Goal: Task Accomplishment & Management: Manage account settings

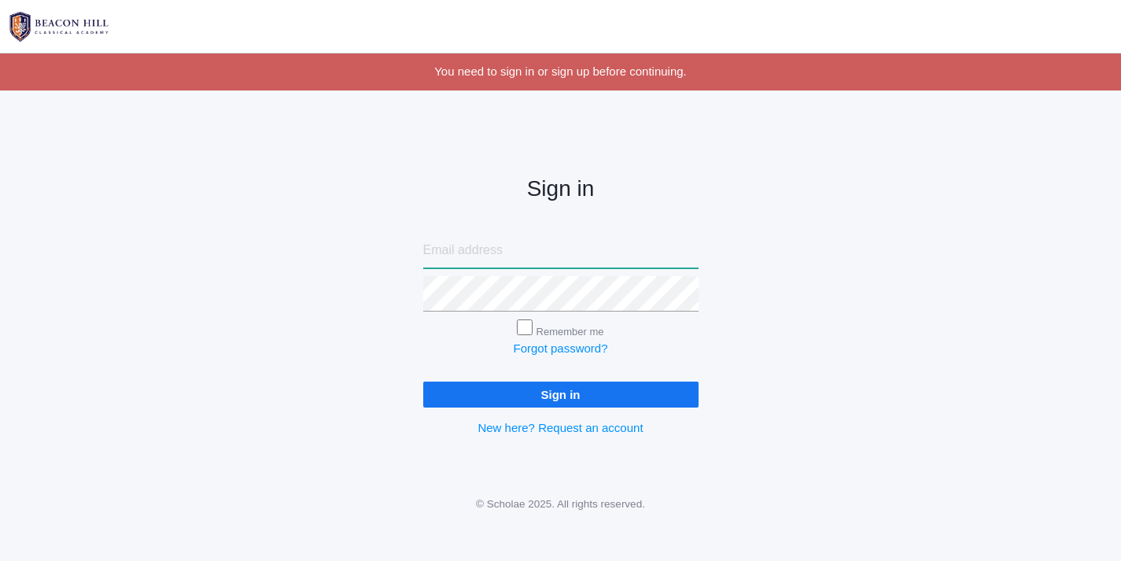
type input "[EMAIL_ADDRESS][DOMAIN_NAME]"
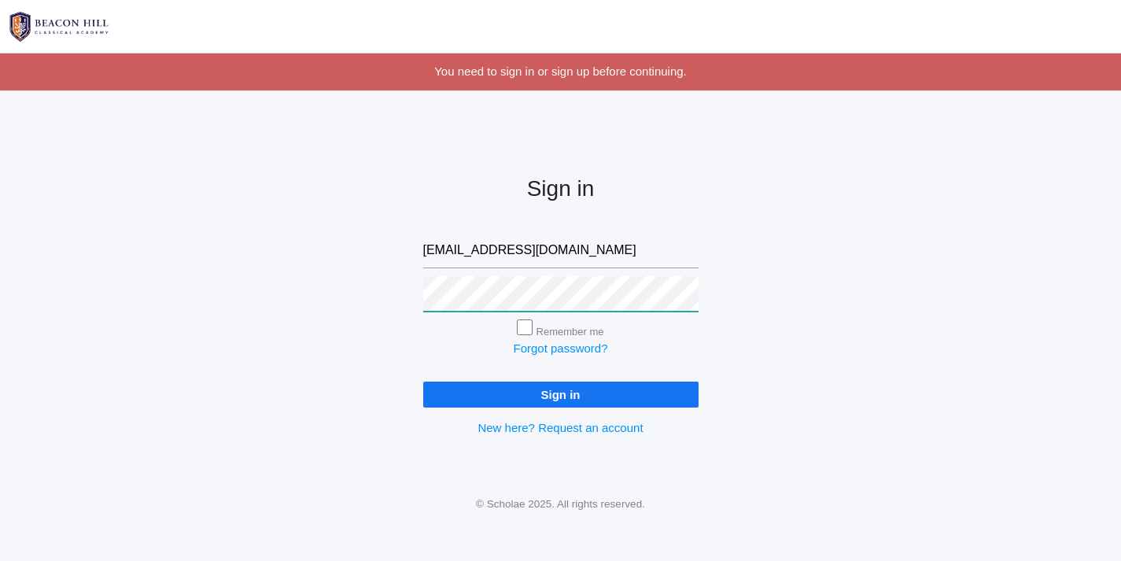
click at [560, 391] on input "Sign in" at bounding box center [560, 394] width 275 height 26
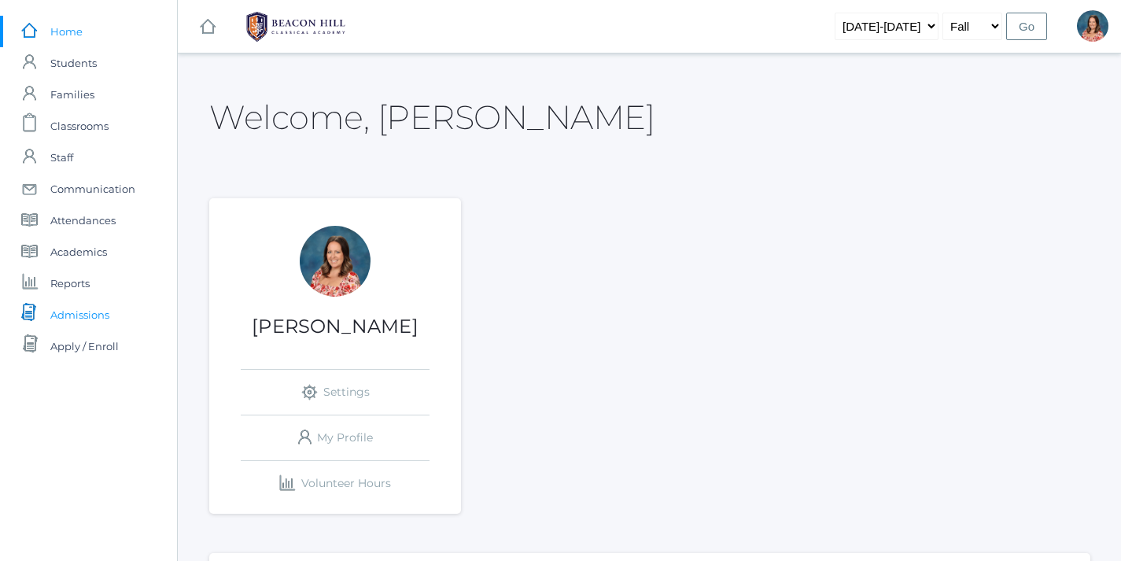
click at [70, 318] on span "Admissions" at bounding box center [79, 314] width 59 height 31
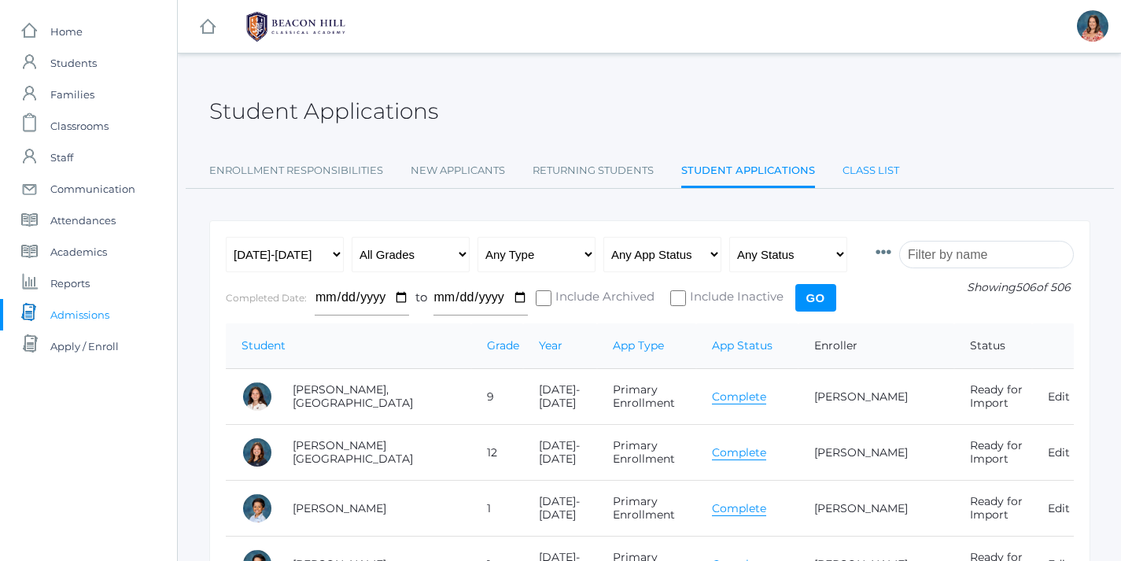
click at [864, 171] on link "Class List" at bounding box center [870, 170] width 57 height 31
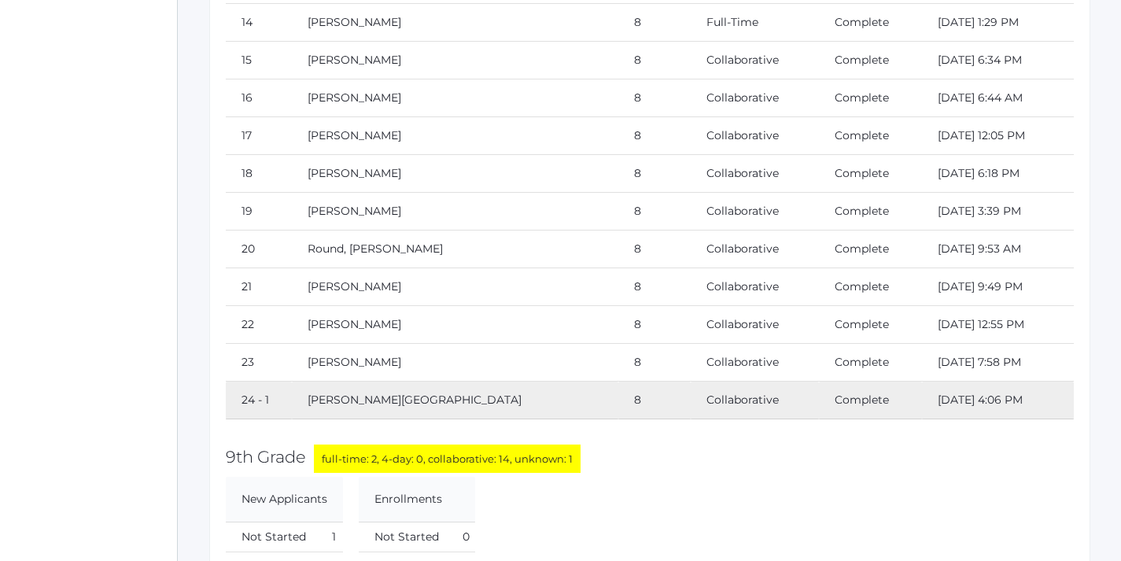
scroll to position [16200, 0]
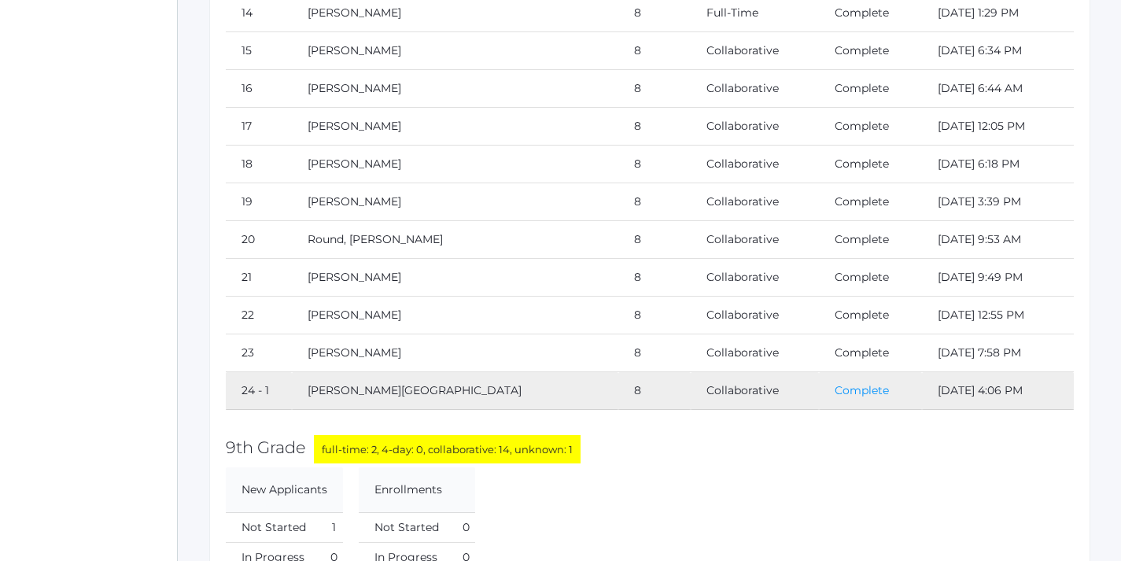
click at [834, 389] on link "Complete" at bounding box center [861, 390] width 54 height 14
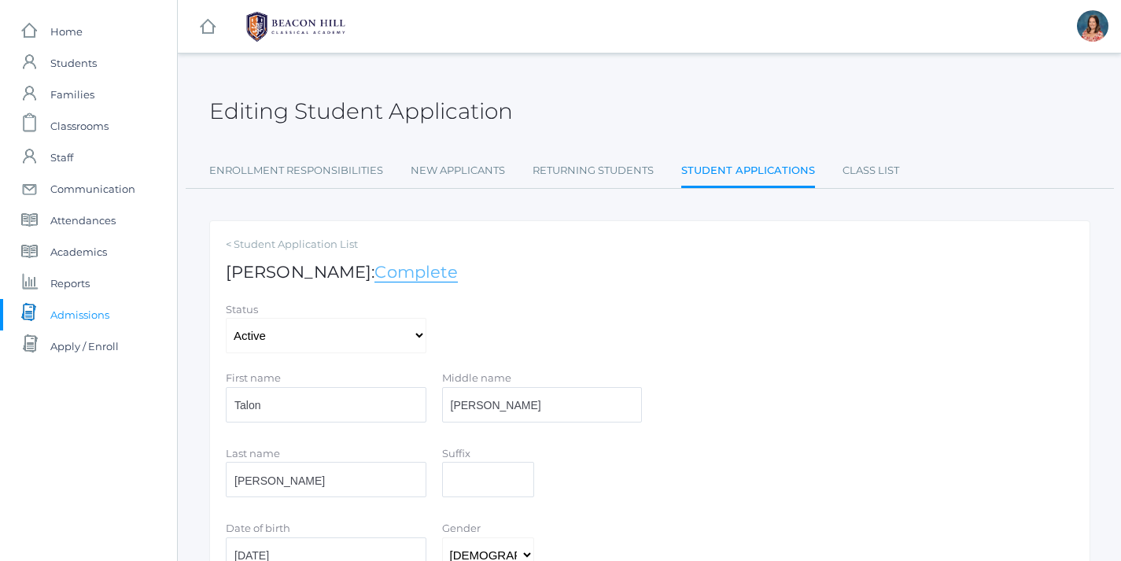
click at [440, 272] on link "Complete" at bounding box center [415, 272] width 83 height 20
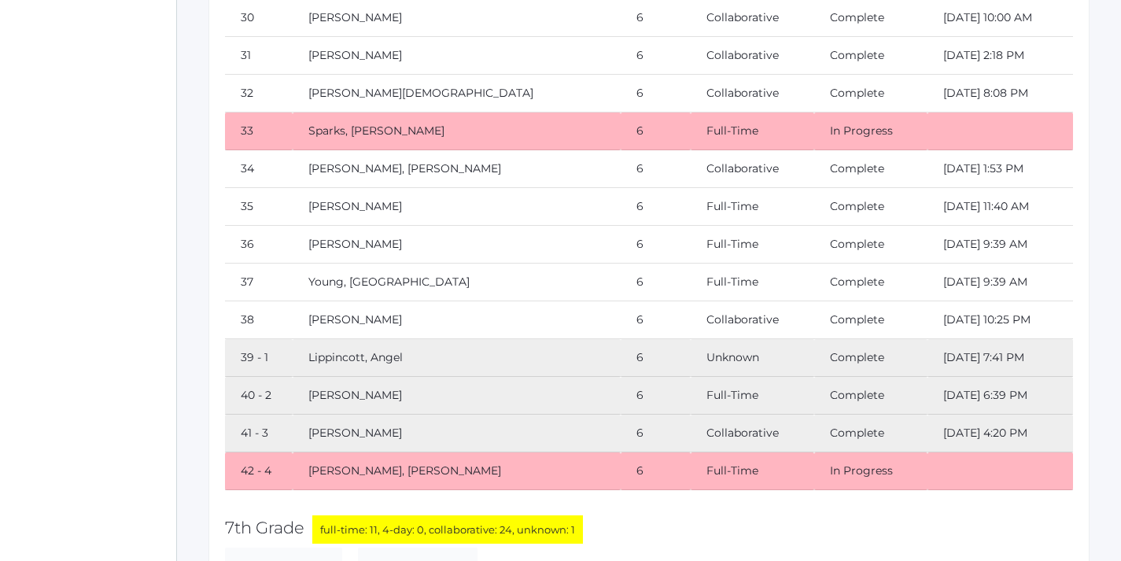
scroll to position [13199, 1]
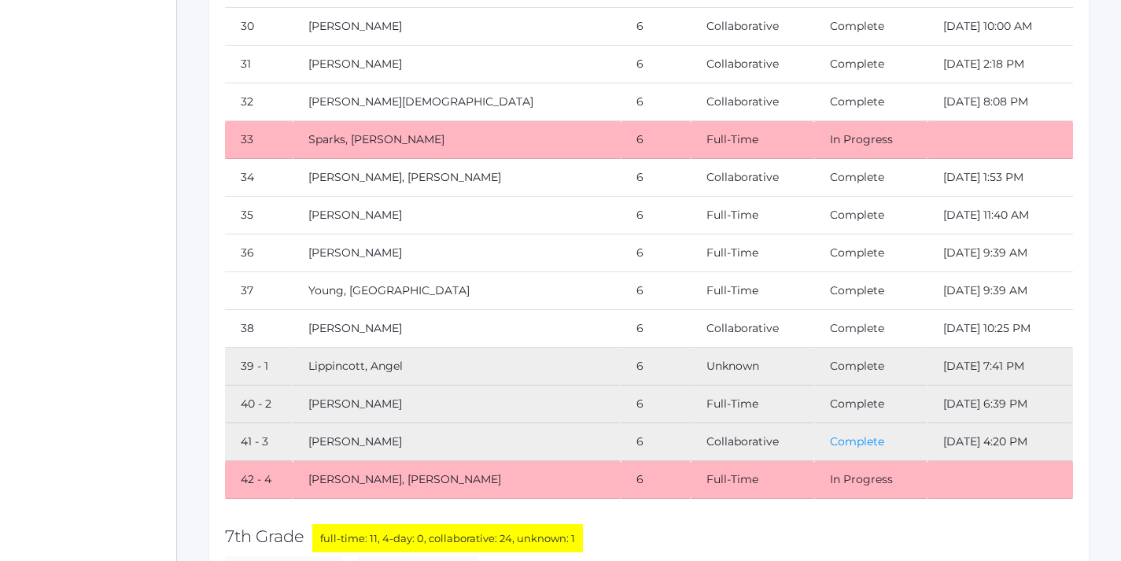
click at [848, 440] on link "Complete" at bounding box center [857, 441] width 54 height 14
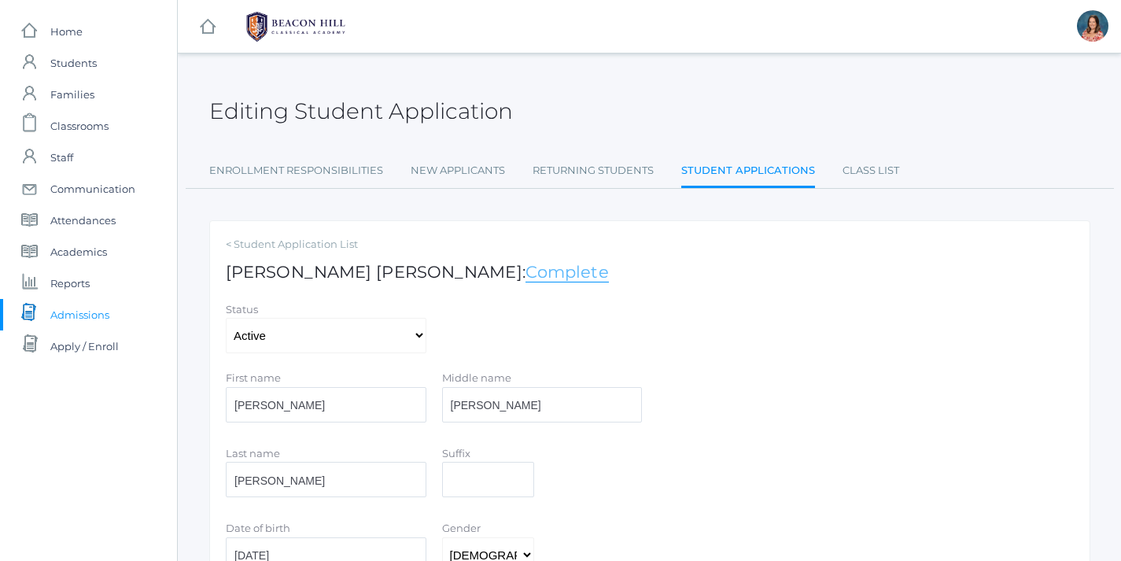
click at [525, 264] on link "Complete" at bounding box center [566, 272] width 83 height 20
click at [883, 174] on link "Class List" at bounding box center [870, 170] width 57 height 31
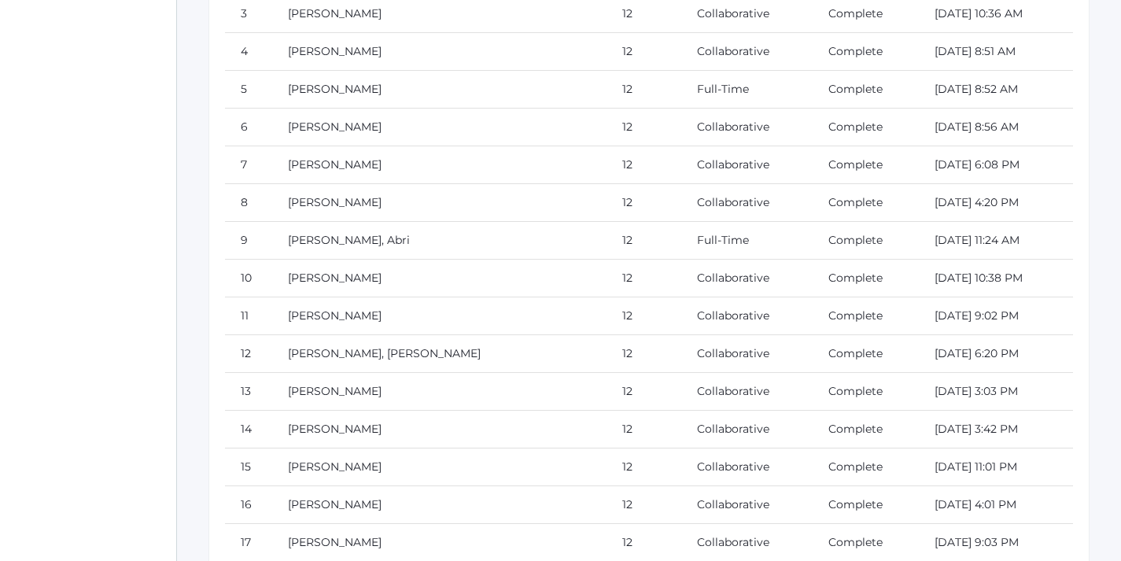
scroll to position [20175, 1]
click at [828, 241] on link "Complete" at bounding box center [855, 240] width 54 height 14
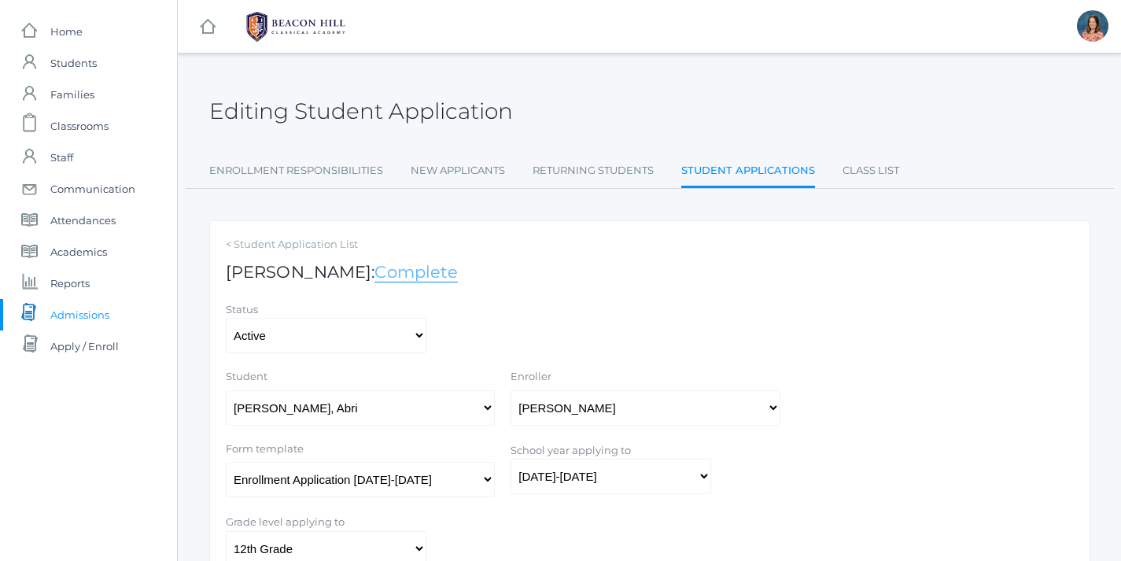
click at [374, 278] on link "Complete" at bounding box center [415, 272] width 83 height 20
click at [881, 175] on link "Class List" at bounding box center [870, 170] width 57 height 31
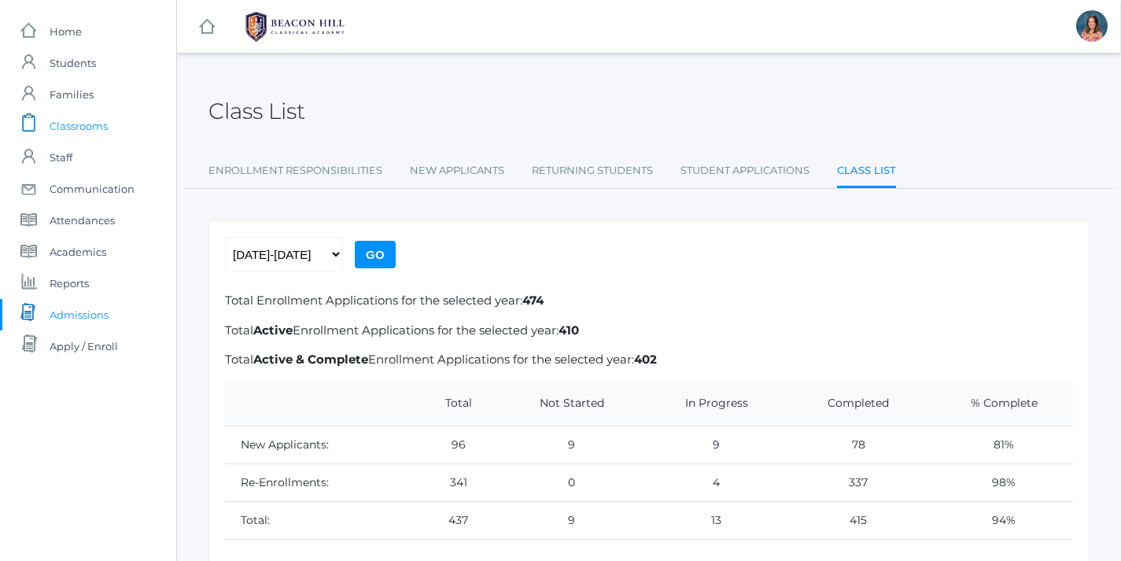
scroll to position [0, 1]
click at [79, 68] on span "Students" at bounding box center [73, 62] width 46 height 31
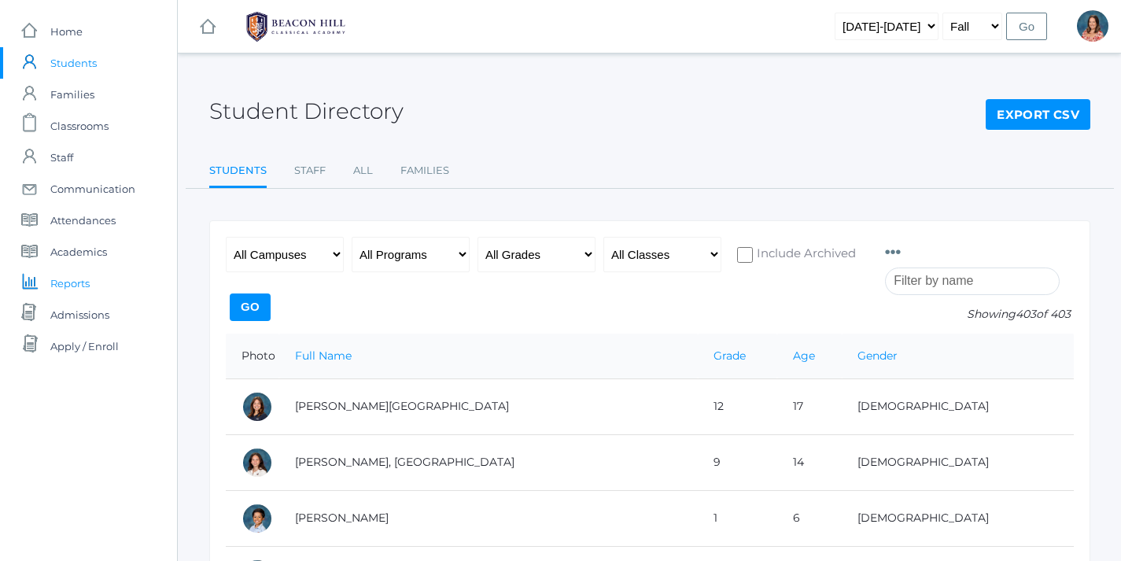
click at [69, 289] on span "Reports" at bounding box center [69, 282] width 39 height 31
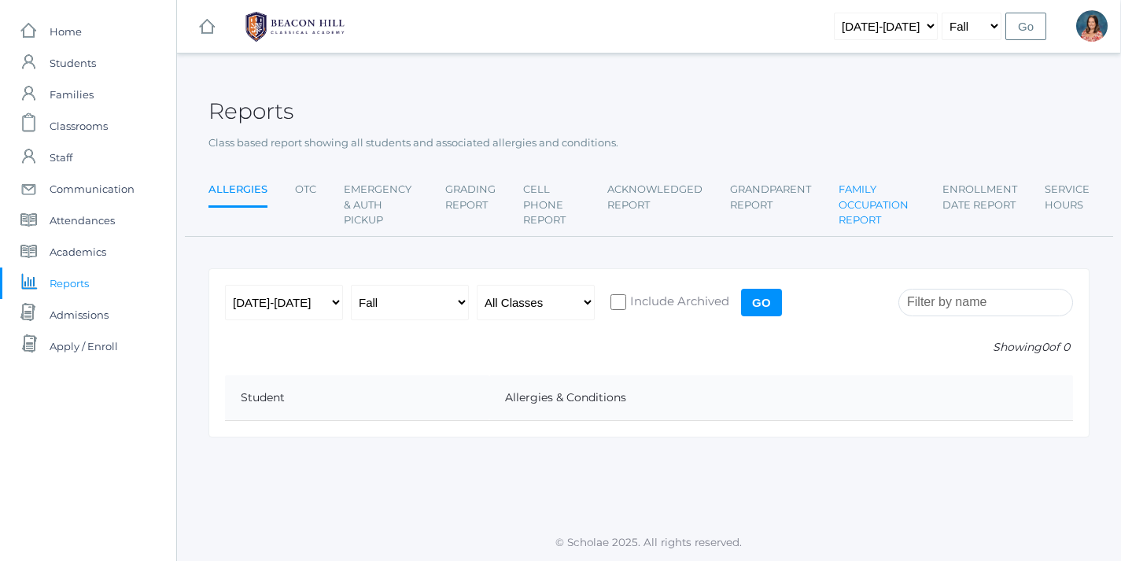
scroll to position [0, 1]
click at [67, 68] on span "Students" at bounding box center [73, 62] width 46 height 31
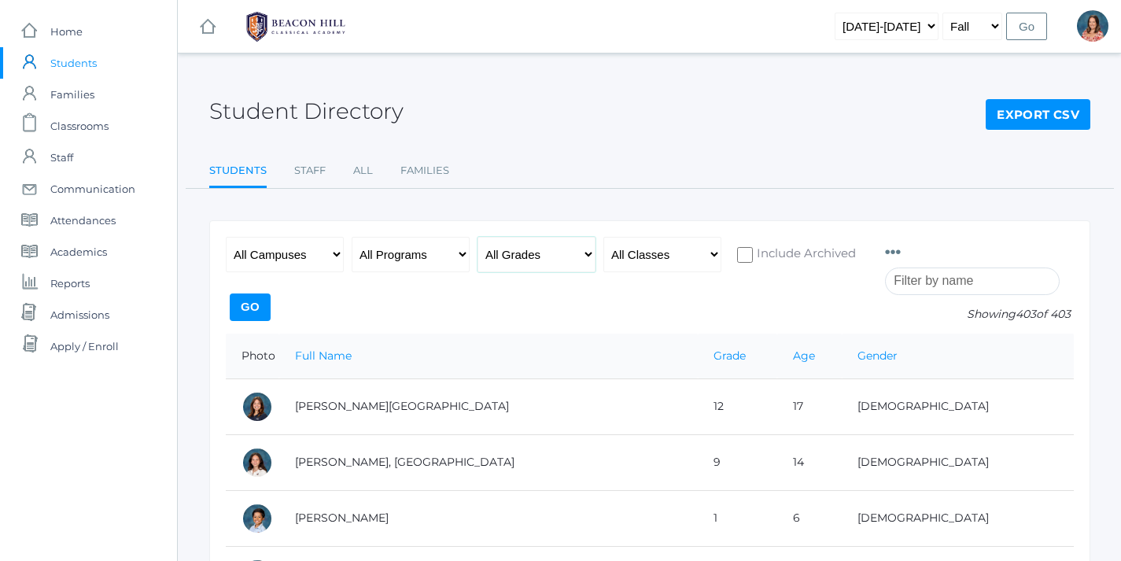
select select "6"
click at [234, 291] on div "All Campuses Upper Campus Lower Campus All Programs Full-Time Collaborative Fou…" at bounding box center [547, 285] width 643 height 97
click at [249, 307] on input "Go" at bounding box center [250, 307] width 41 height 28
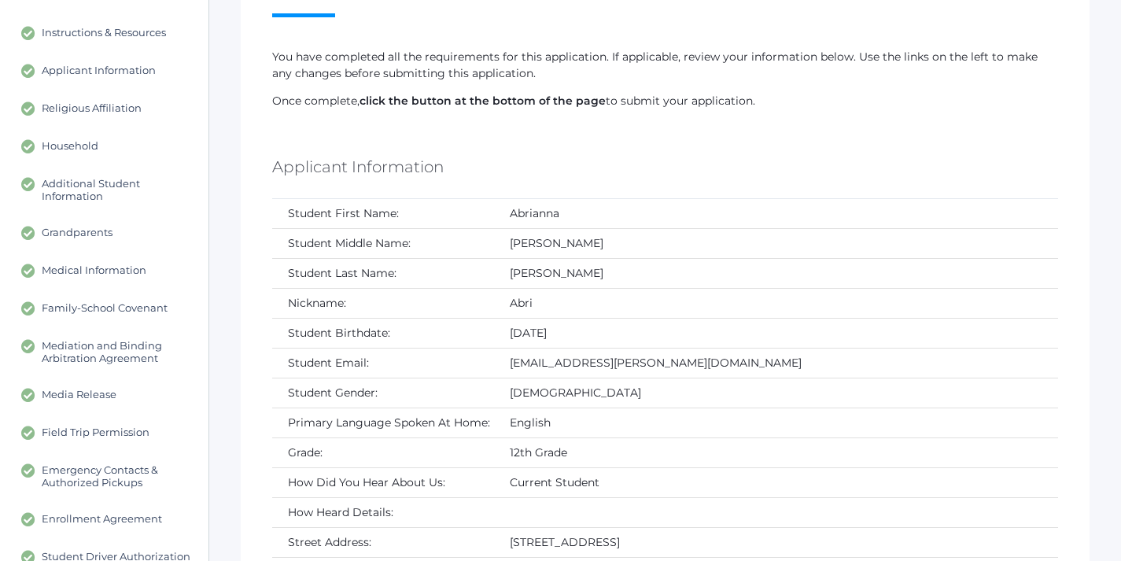
scroll to position [149, 0]
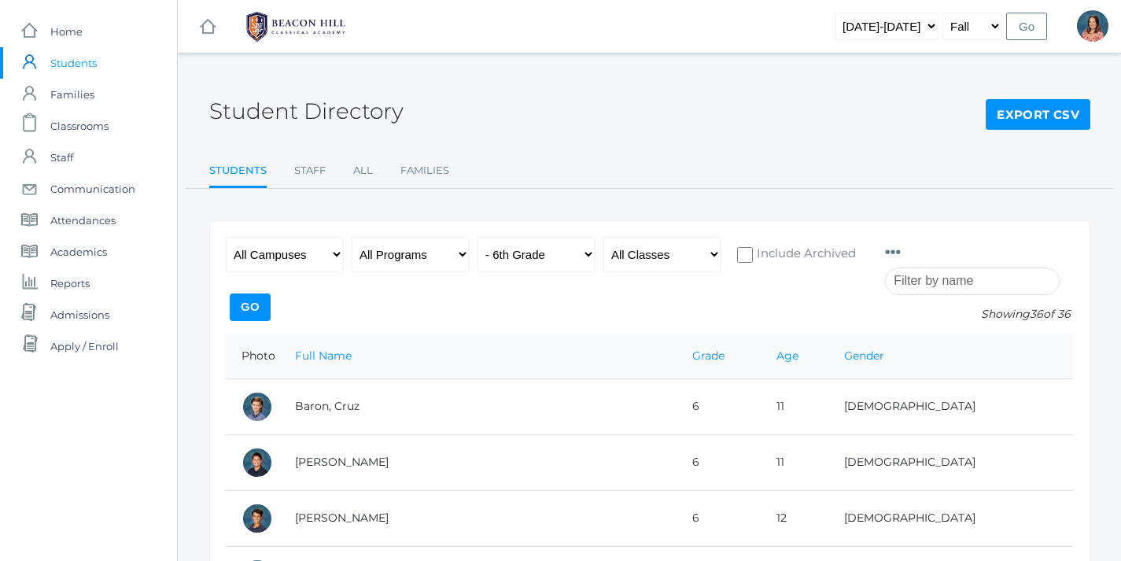
click at [896, 251] on icon at bounding box center [893, 253] width 16 height 16
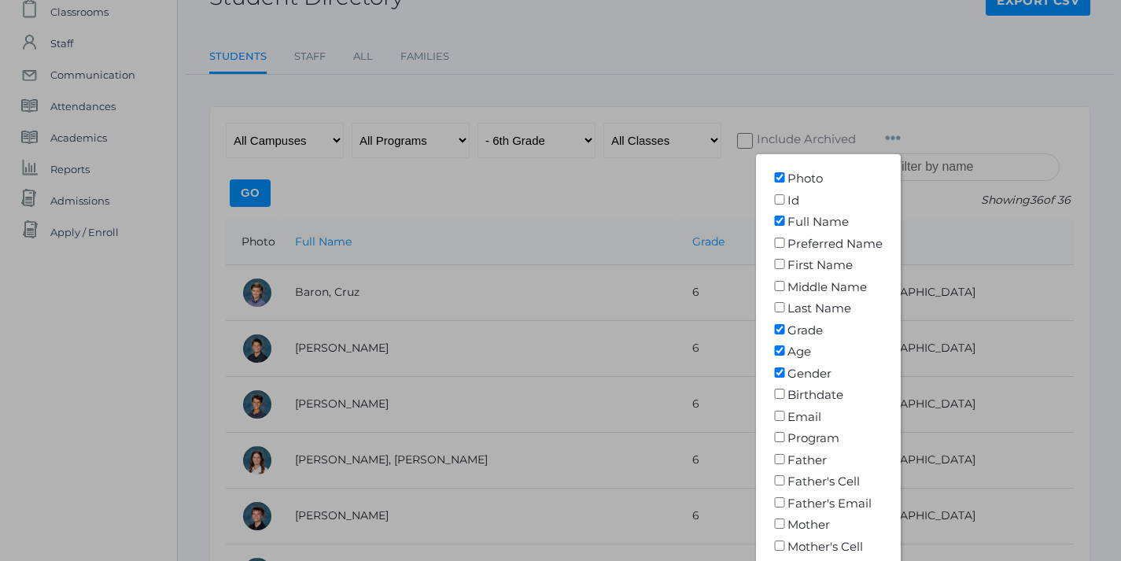
scroll to position [116, 0]
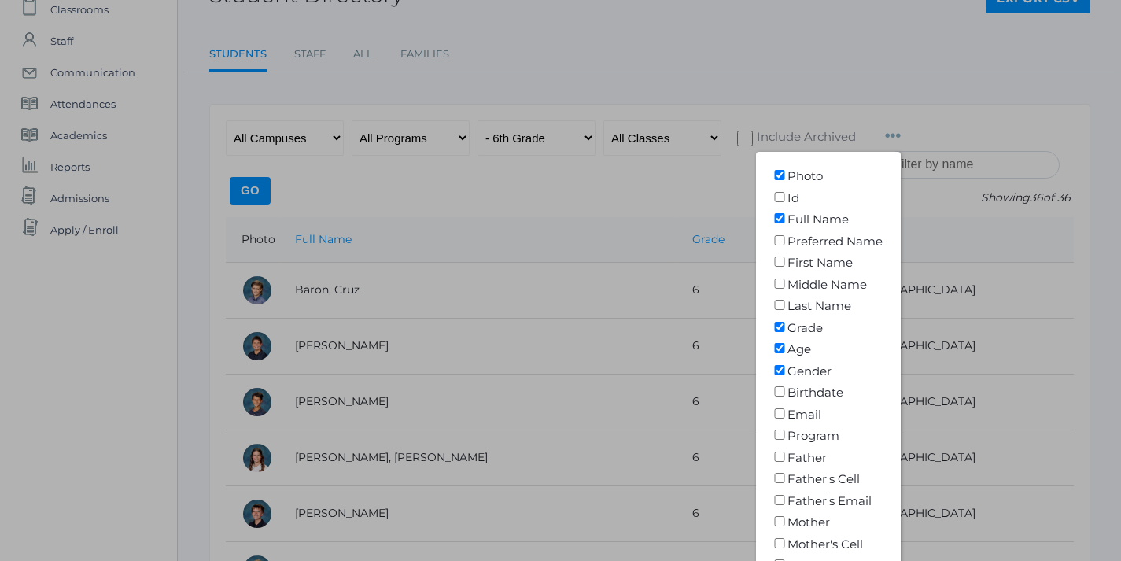
click at [781, 389] on input"] "Birthdate" at bounding box center [779, 391] width 16 height 10
checkbox input"] "true"
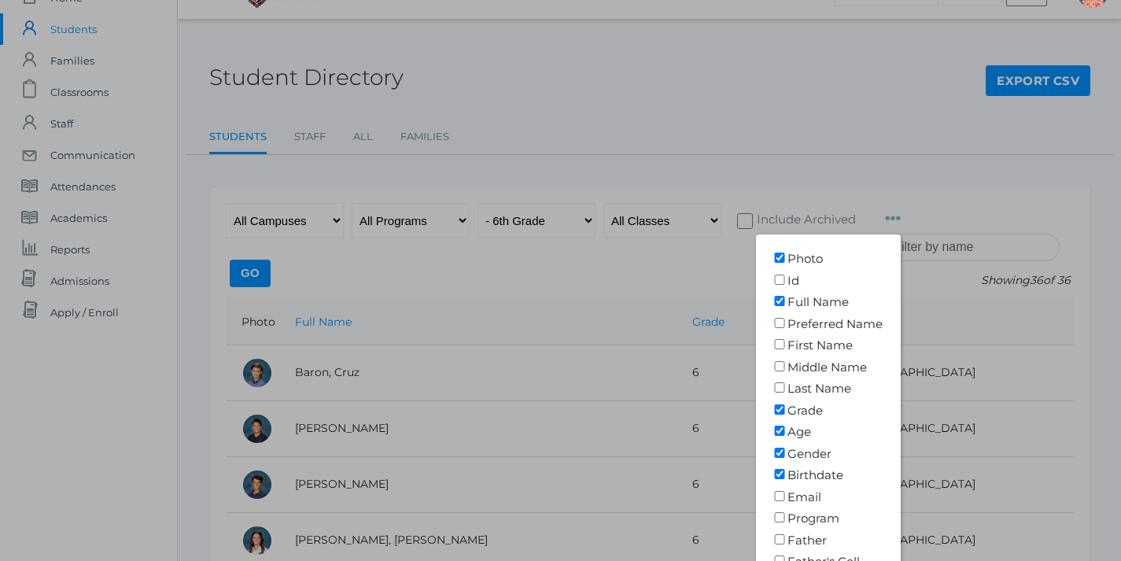
scroll to position [30, 0]
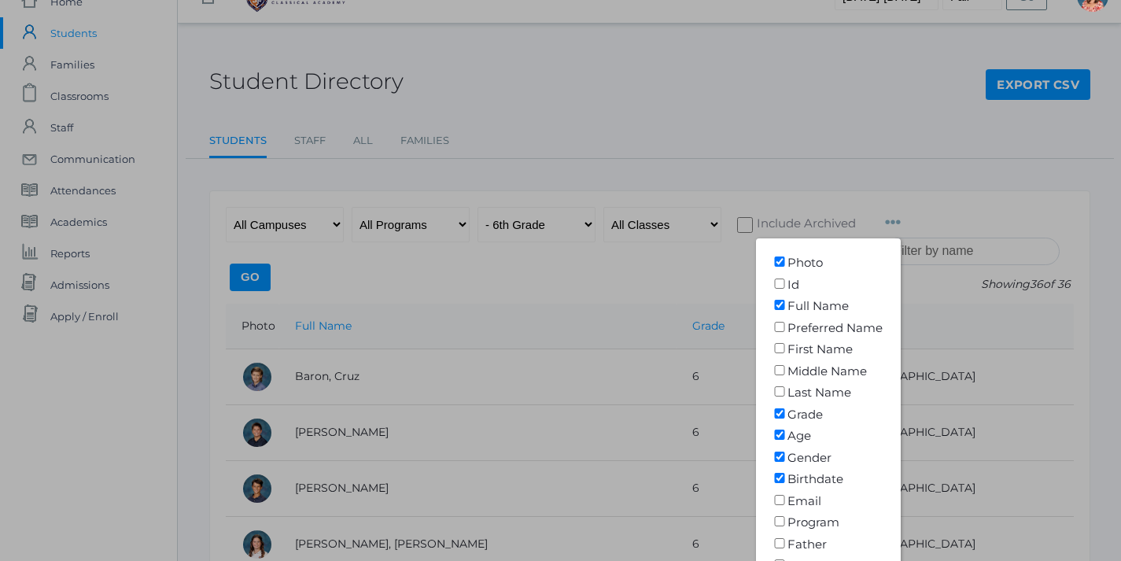
click at [248, 274] on div at bounding box center [560, 280] width 1121 height 561
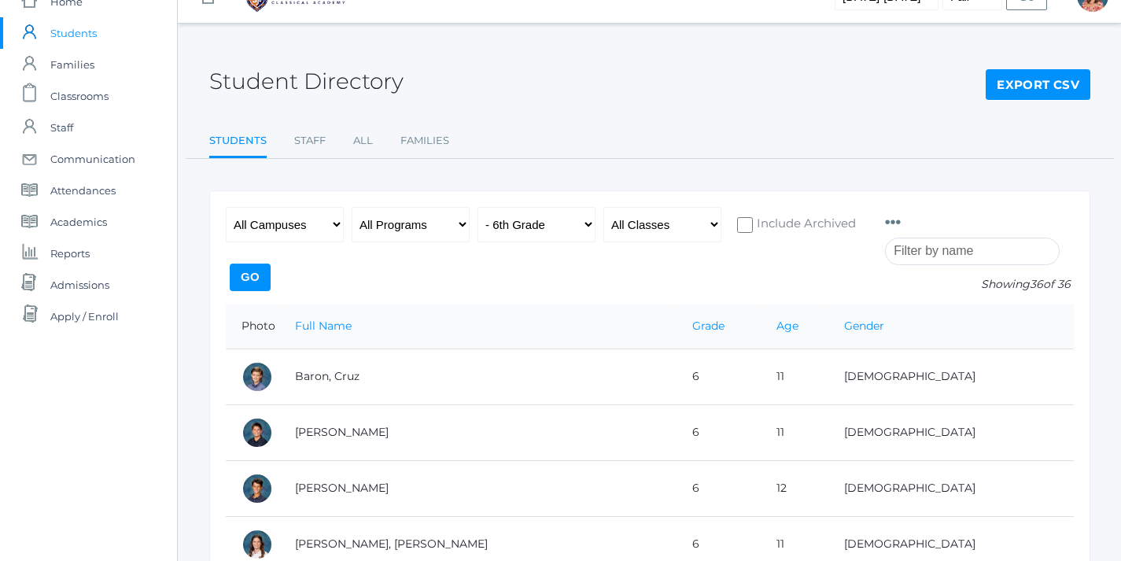
click at [252, 278] on input "Go" at bounding box center [250, 277] width 41 height 28
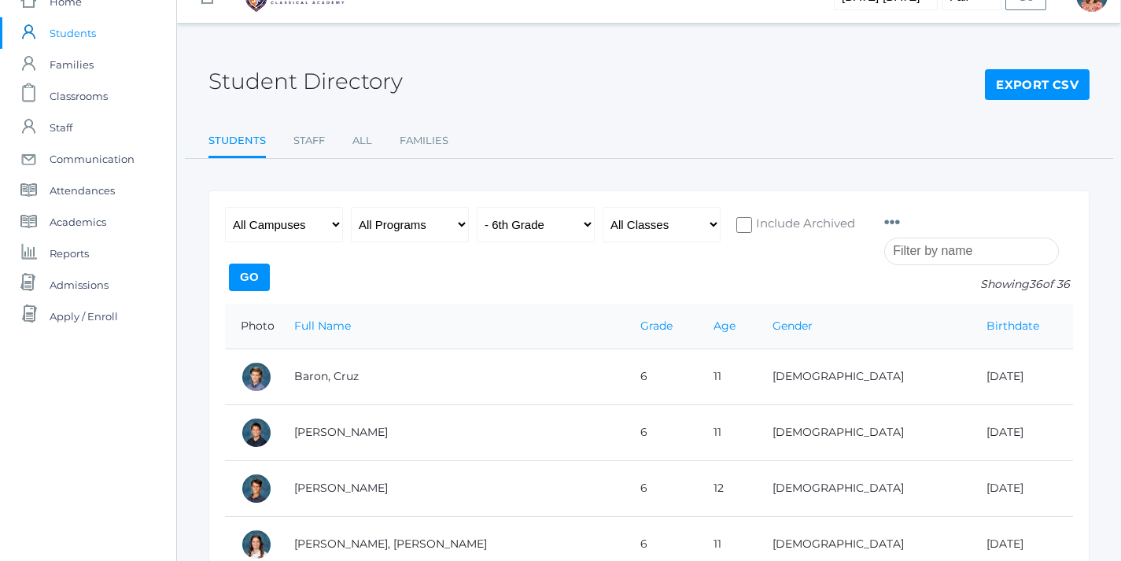
scroll to position [30, 0]
select select "7"
click at [255, 273] on input "Go" at bounding box center [250, 277] width 41 height 28
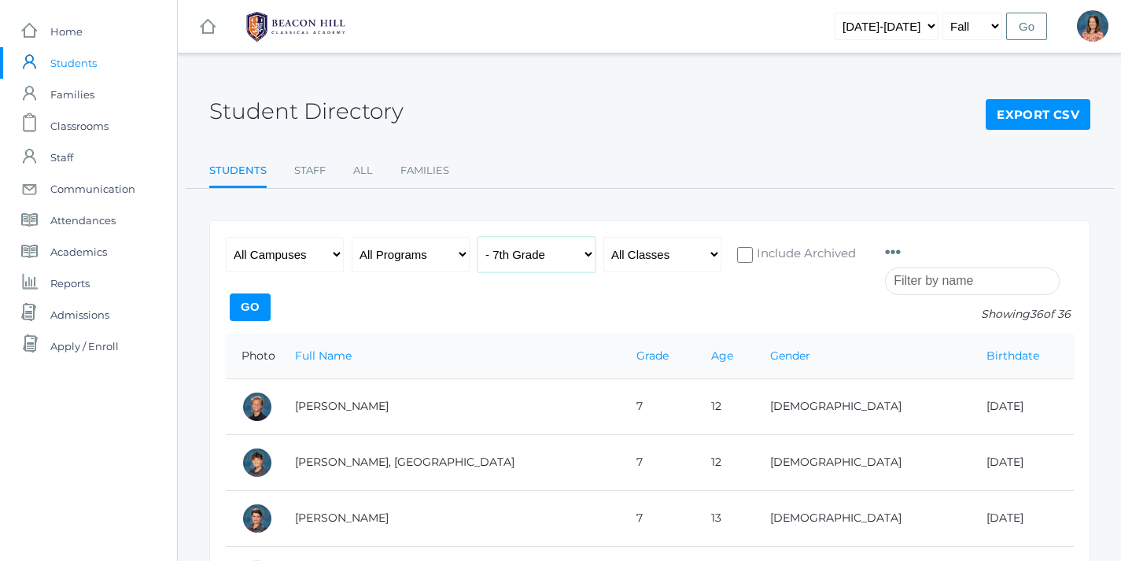
select select "8"
click at [240, 310] on input "Go" at bounding box center [250, 307] width 41 height 28
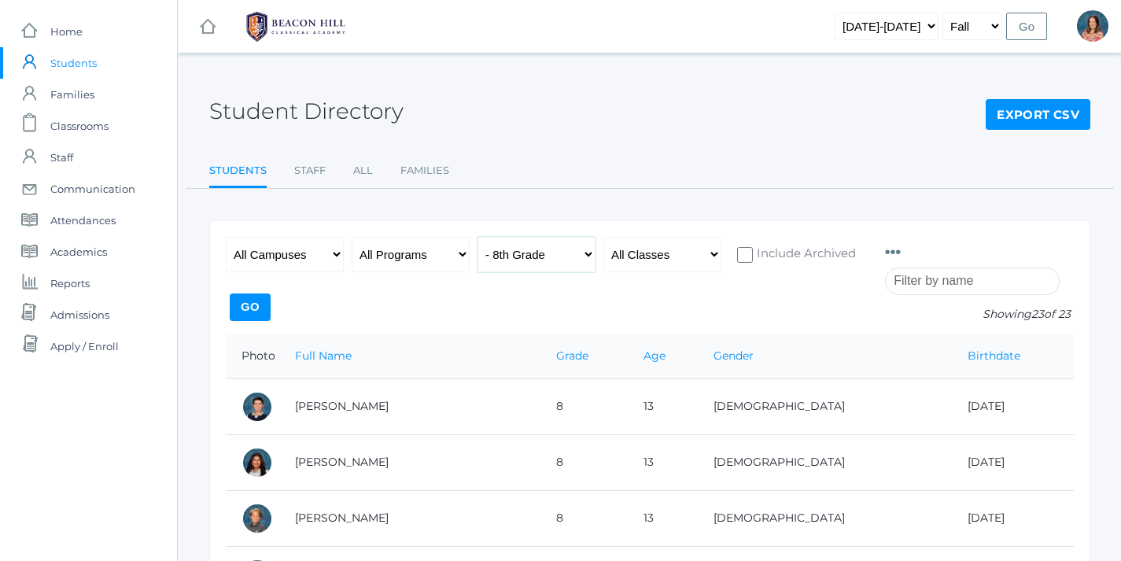
select select "9"
click at [256, 307] on input "Go" at bounding box center [250, 307] width 41 height 28
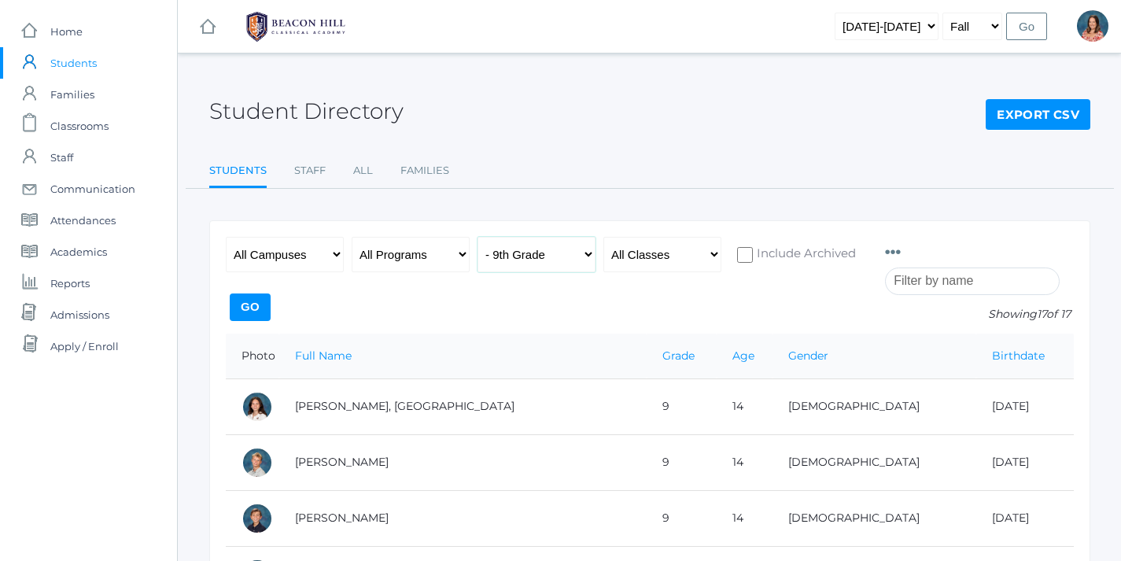
select select "10"
click at [251, 307] on input "Go" at bounding box center [250, 307] width 41 height 28
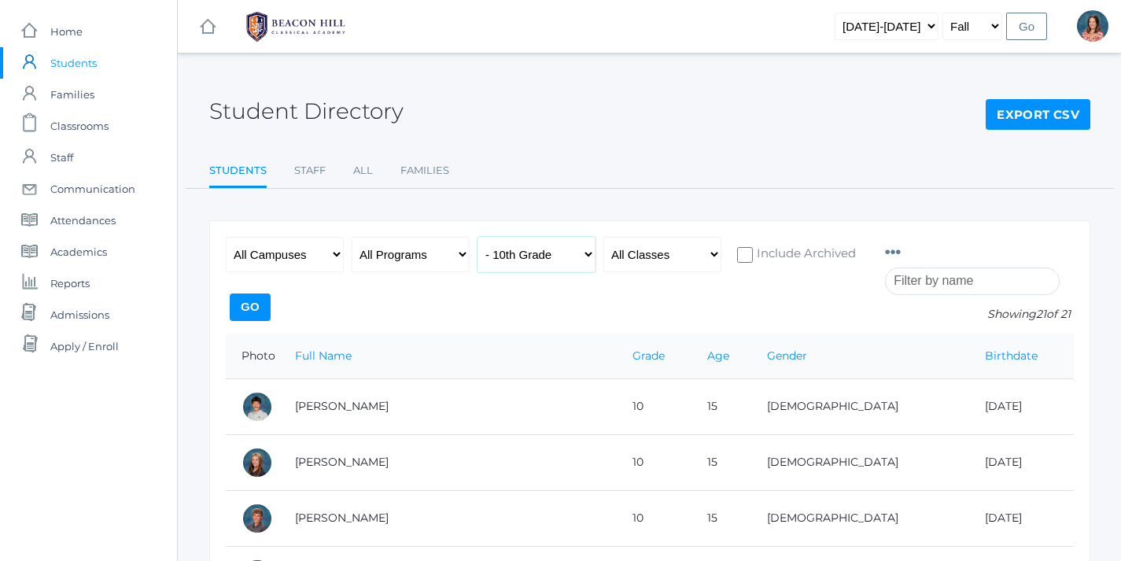
select select "11"
click at [252, 307] on input "Go" at bounding box center [250, 307] width 41 height 28
select select "12"
click at [252, 302] on input "Go" at bounding box center [250, 307] width 41 height 28
